Goal: Transaction & Acquisition: Purchase product/service

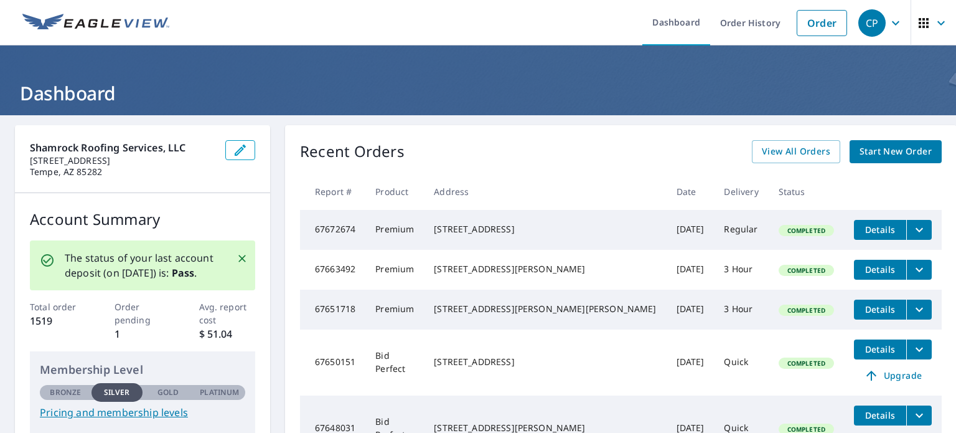
click at [850, 155] on link "Start New Order" at bounding box center [896, 151] width 92 height 23
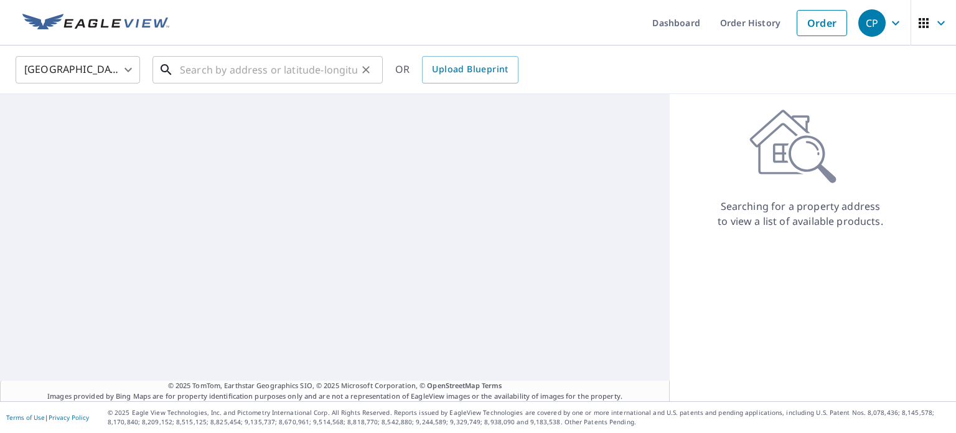
click at [194, 70] on input "text" at bounding box center [268, 69] width 177 height 35
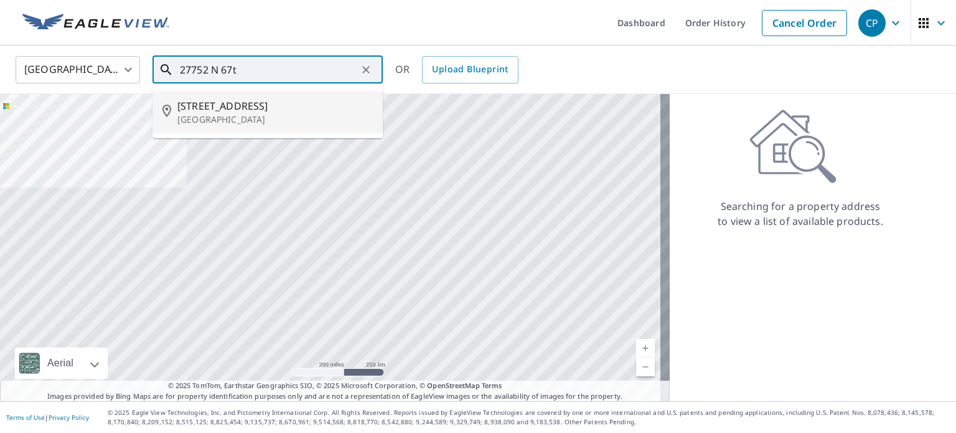
click at [197, 113] on p "[GEOGRAPHIC_DATA]" at bounding box center [274, 119] width 195 height 12
type input "[STREET_ADDRESS]"
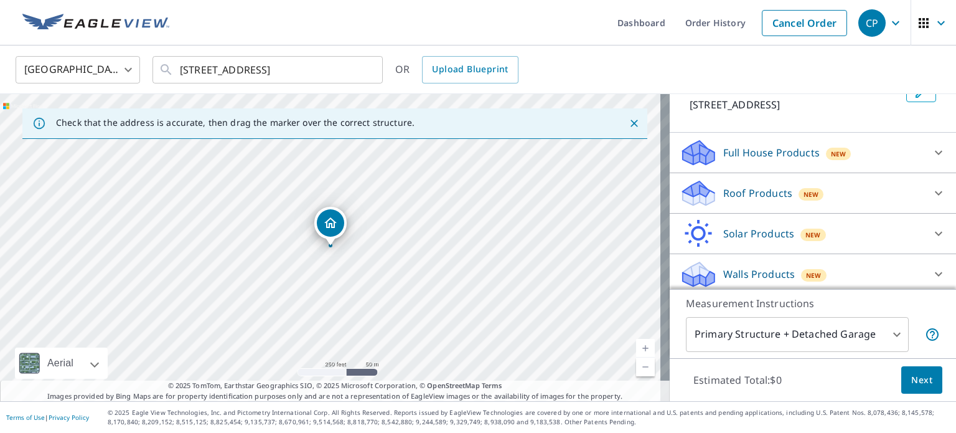
scroll to position [95, 0]
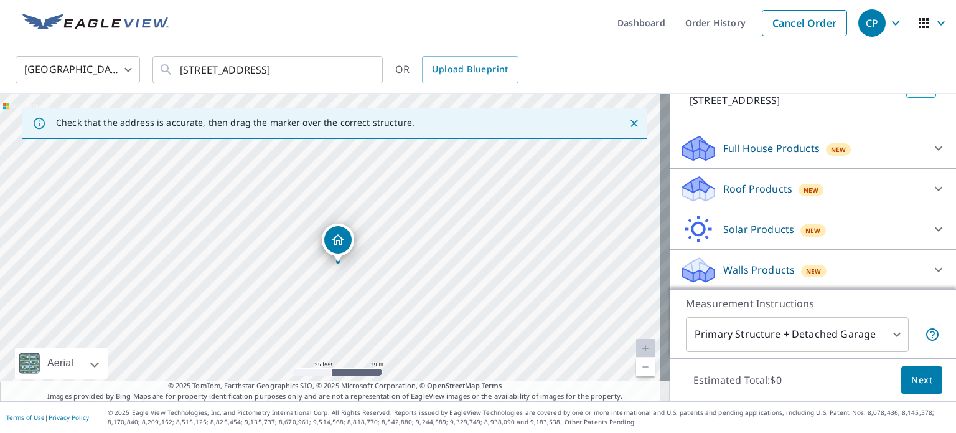
click at [799, 190] on div "New" at bounding box center [812, 190] width 26 height 12
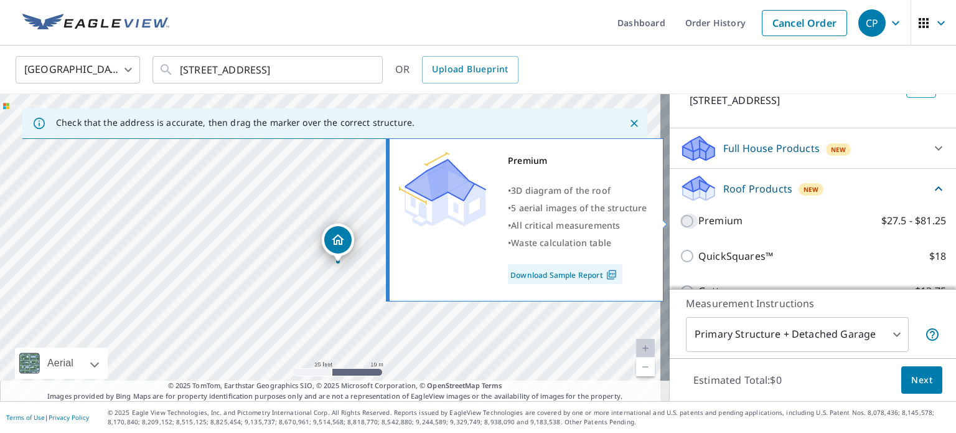
click at [684, 222] on input "Premium $27.5 - $81.25" at bounding box center [689, 220] width 19 height 15
checkbox input "true"
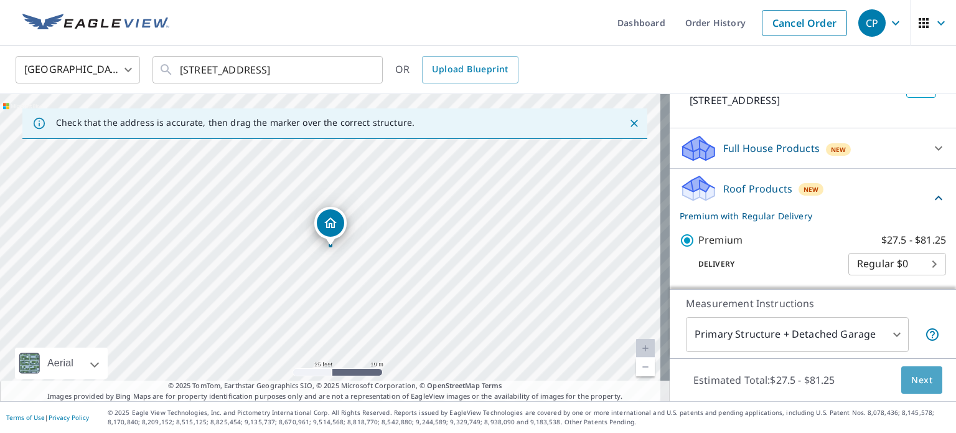
click at [921, 392] on button "Next" at bounding box center [921, 380] width 41 height 28
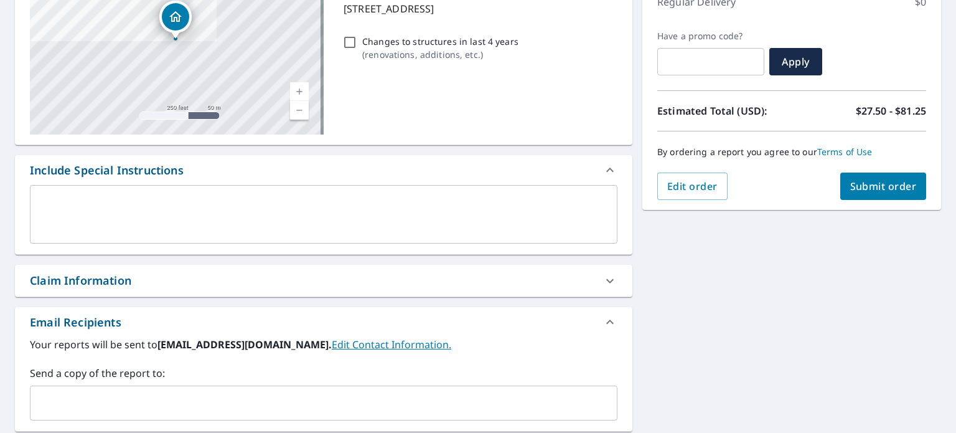
scroll to position [249, 0]
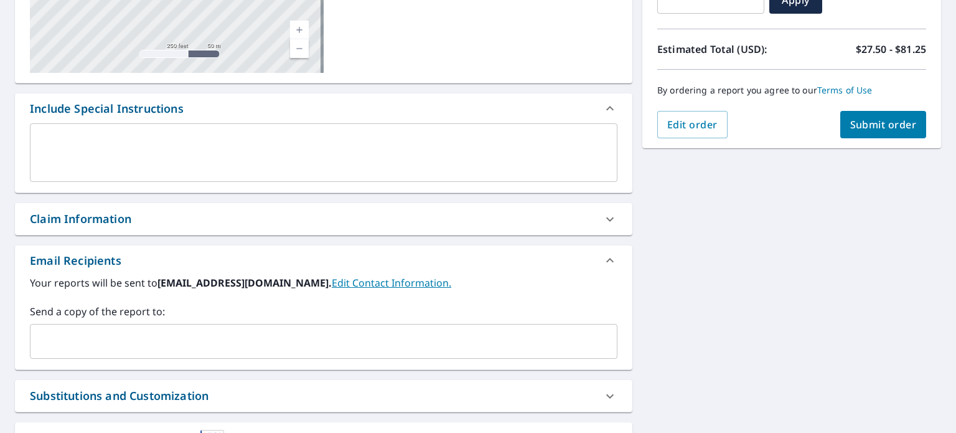
click at [93, 337] on input "text" at bounding box center [314, 341] width 558 height 24
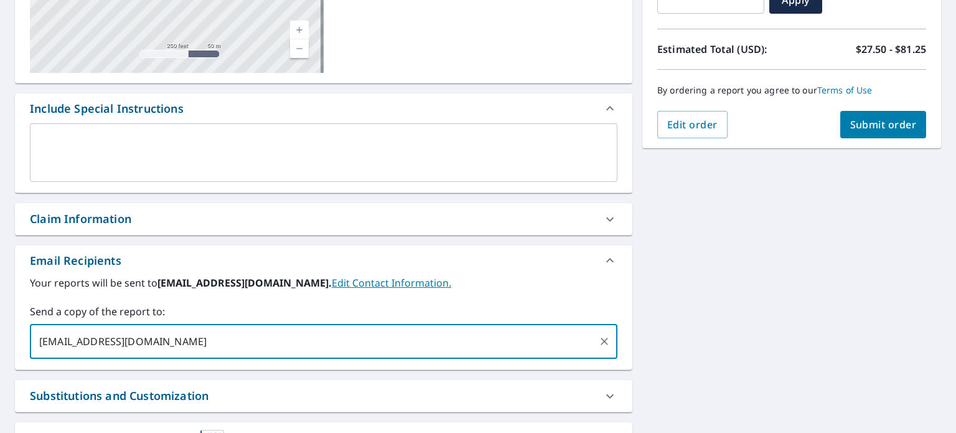
type input "[EMAIL_ADDRESS][DOMAIN_NAME]"
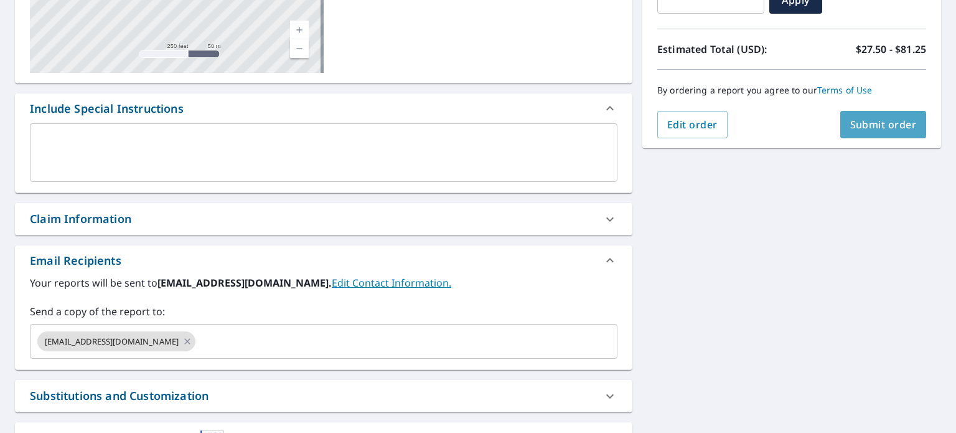
click at [855, 124] on span "Submit order" at bounding box center [883, 125] width 67 height 14
checkbox input "true"
